Goal: Task Accomplishment & Management: Use online tool/utility

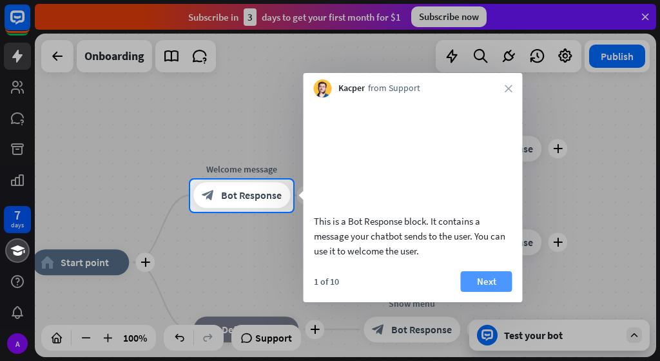
click at [473, 292] on button "Next" at bounding box center [487, 281] width 52 height 21
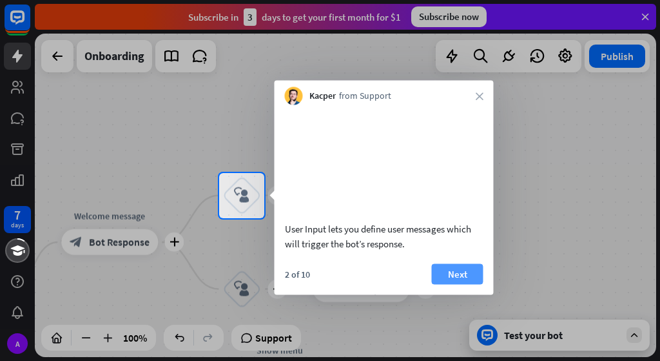
click at [450, 284] on button "Next" at bounding box center [458, 273] width 52 height 21
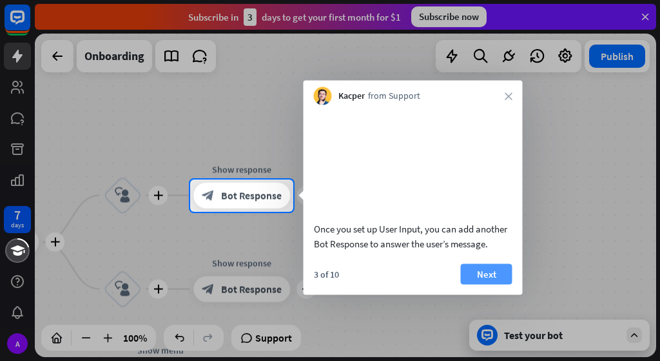
click at [477, 284] on button "Next" at bounding box center [487, 273] width 52 height 21
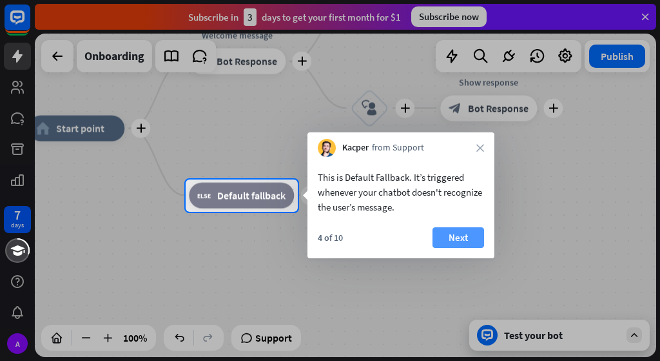
click at [463, 233] on button "Next" at bounding box center [459, 237] width 52 height 21
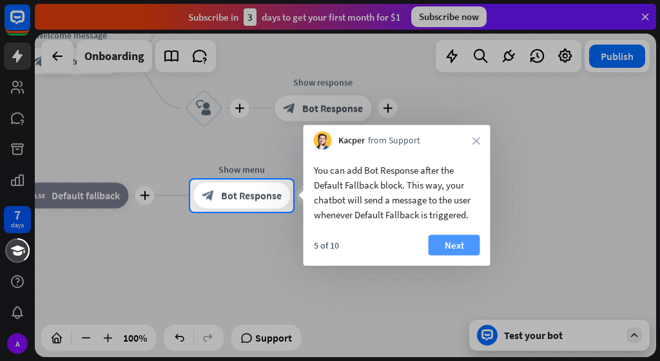
click at [457, 236] on button "Next" at bounding box center [455, 245] width 52 height 21
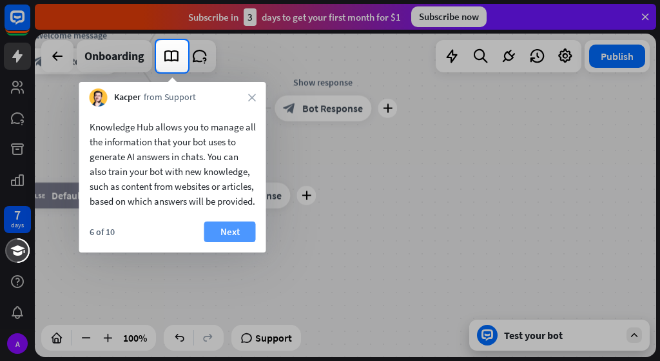
click at [228, 242] on button "Next" at bounding box center [230, 231] width 52 height 21
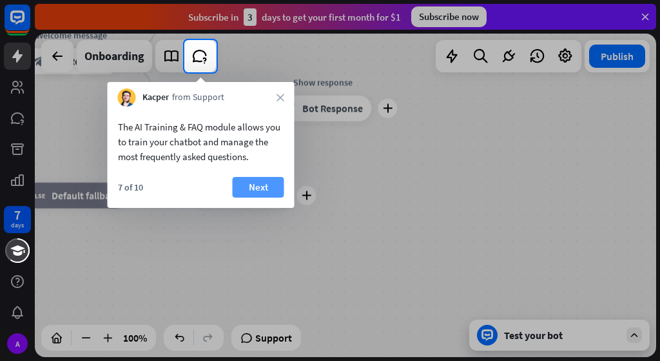
click at [273, 182] on button "Next" at bounding box center [259, 187] width 52 height 21
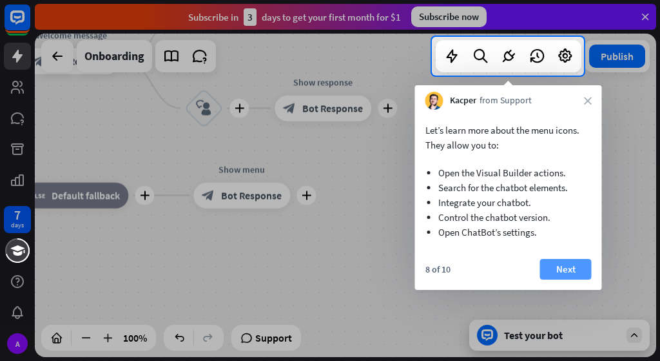
click at [544, 261] on button "Next" at bounding box center [566, 269] width 52 height 21
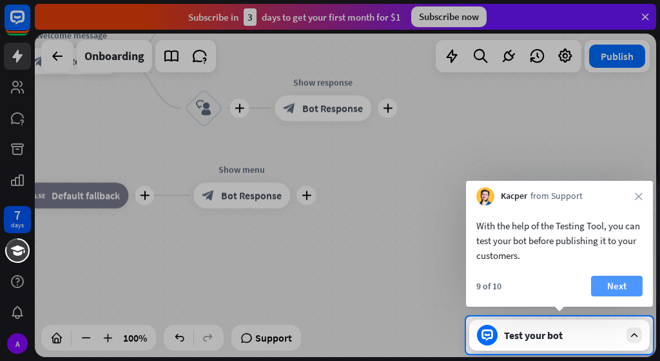
click at [634, 288] on button "Next" at bounding box center [617, 285] width 52 height 21
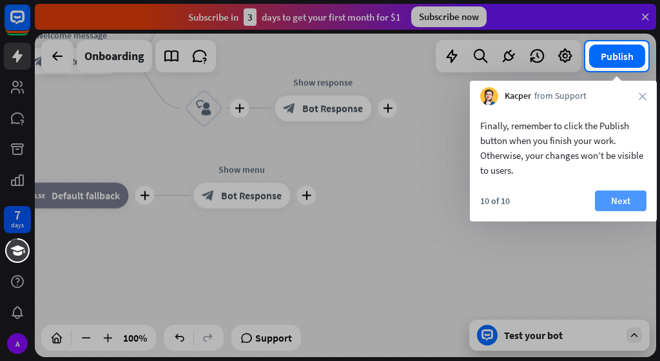
click at [627, 201] on button "Next" at bounding box center [621, 200] width 52 height 21
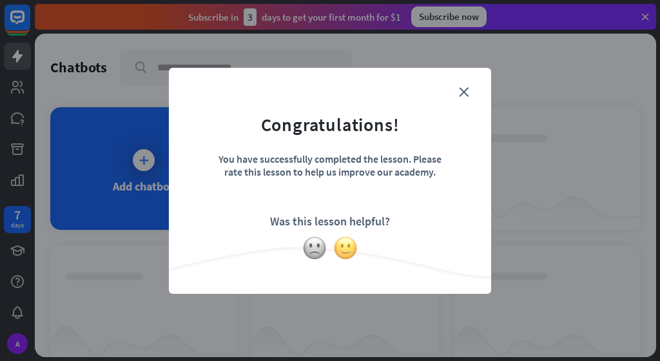
click at [351, 244] on img at bounding box center [345, 247] width 25 height 25
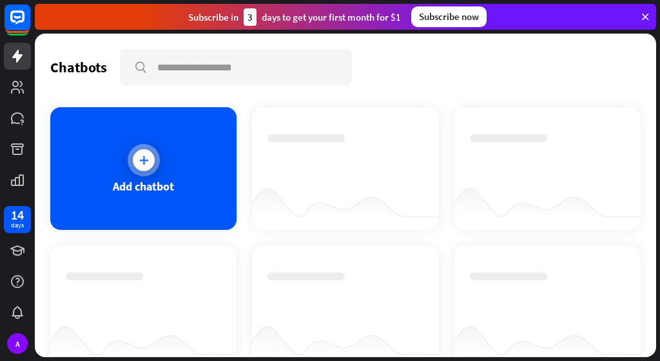
click at [150, 151] on div at bounding box center [144, 160] width 22 height 22
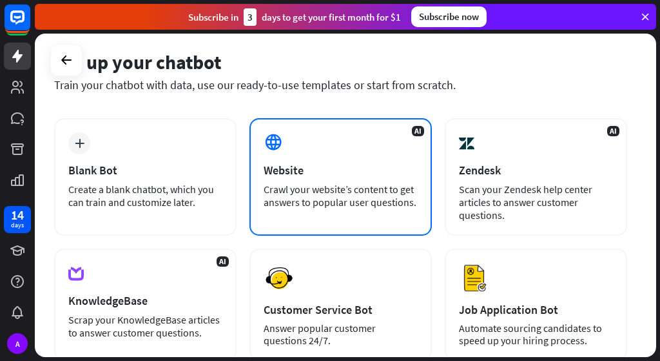
scroll to position [53, 0]
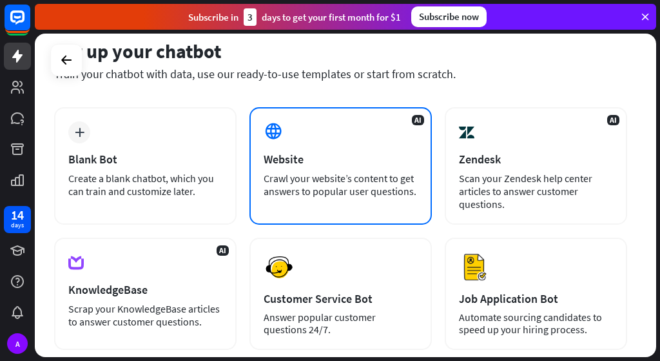
click at [292, 154] on div "Website" at bounding box center [341, 159] width 154 height 15
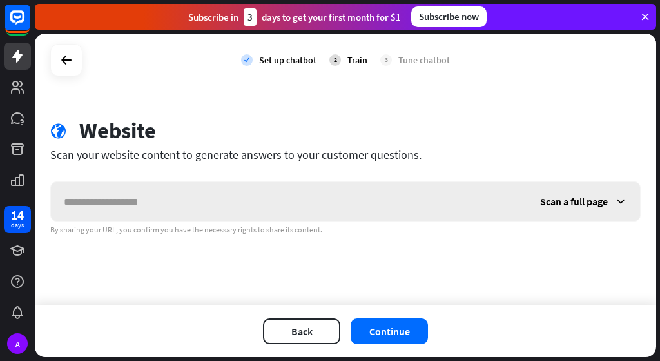
click at [602, 202] on span "Scan a full page" at bounding box center [574, 201] width 68 height 13
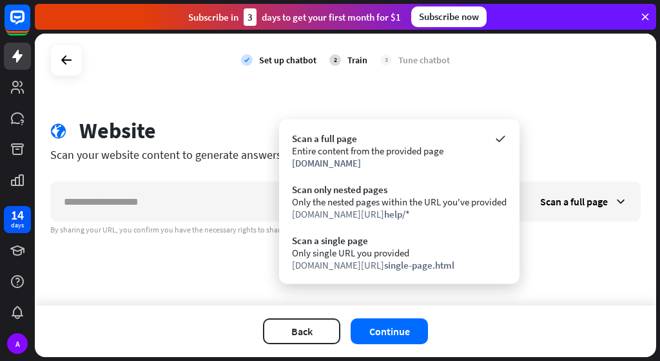
click at [570, 304] on div "check Set up chatbot 2 Train 3 Tune chatbot globe Website Scan your website con…" at bounding box center [346, 170] width 622 height 272
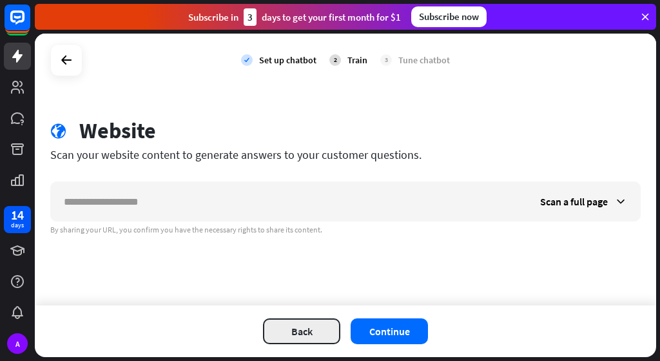
click at [284, 328] on button "Back" at bounding box center [301, 331] width 77 height 26
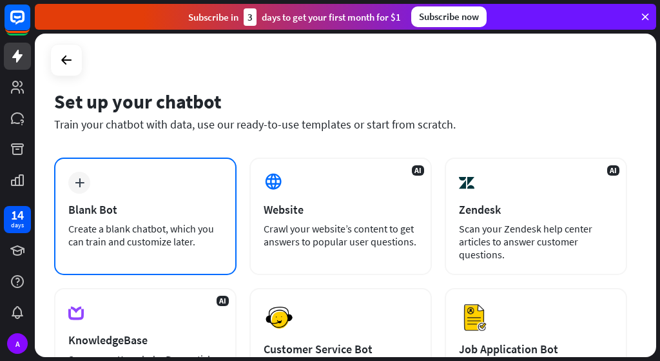
scroll to position [6, 0]
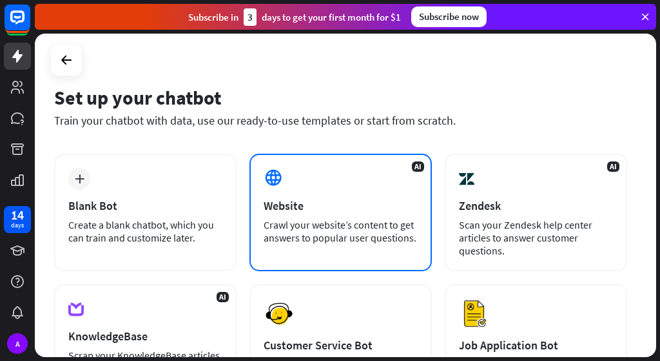
click at [272, 201] on div "Website" at bounding box center [341, 205] width 154 height 15
